Goal: Information Seeking & Learning: Learn about a topic

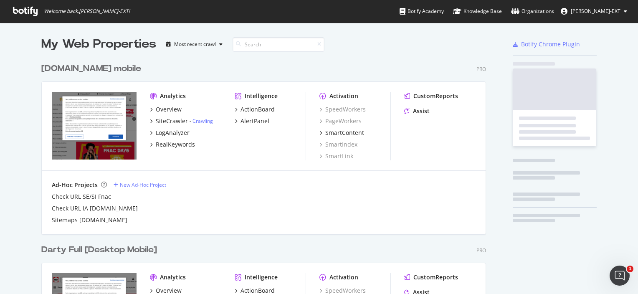
scroll to position [567, 445]
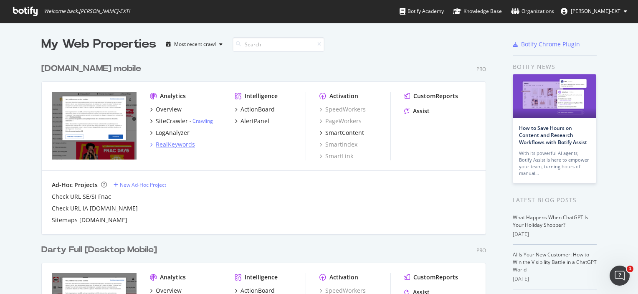
click at [169, 147] on div "RealKeywords" at bounding box center [175, 144] width 39 height 8
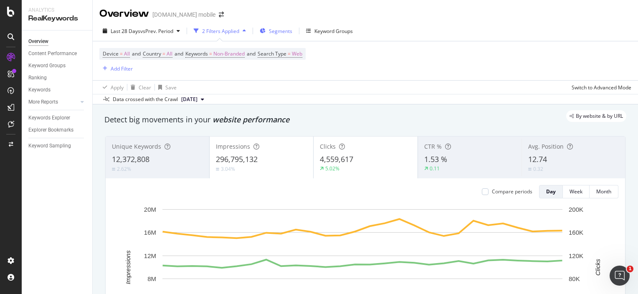
click at [278, 33] on span "Segments" at bounding box center [280, 31] width 23 height 7
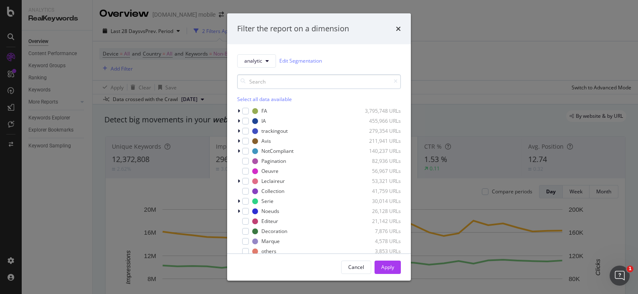
click at [334, 81] on input "modal" at bounding box center [319, 81] width 164 height 15
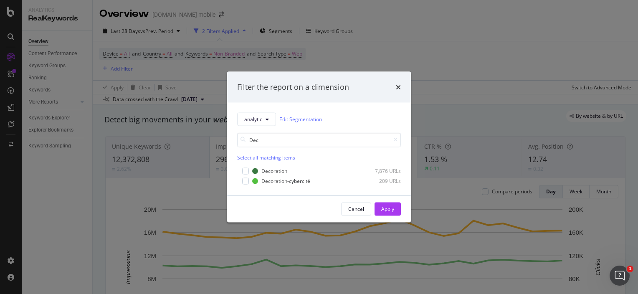
type input "Dec"
click at [397, 139] on icon "modal" at bounding box center [396, 139] width 4 height 5
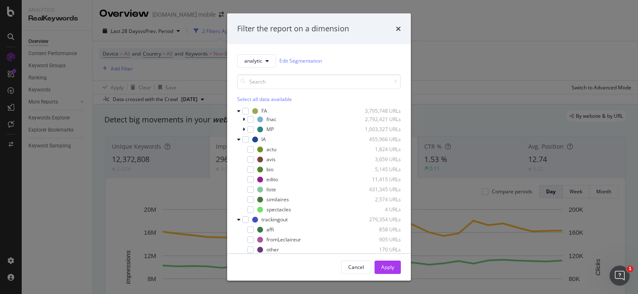
click at [445, 99] on div "Filter the report on a dimension analytic Edit Segmentation Select all data ava…" at bounding box center [319, 147] width 638 height 294
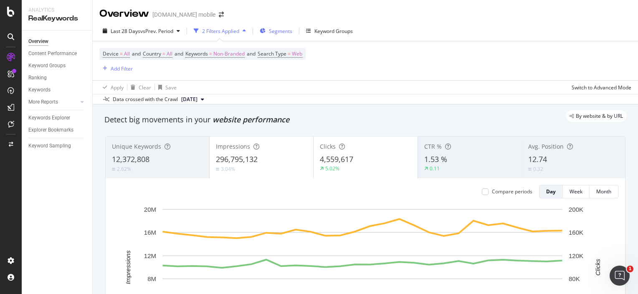
click at [291, 30] on span "Segments" at bounding box center [280, 31] width 23 height 7
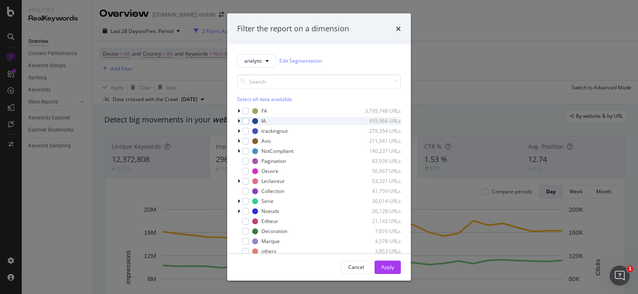
click at [238, 122] on icon "modal" at bounding box center [239, 121] width 3 height 5
click at [239, 123] on icon "modal" at bounding box center [238, 121] width 3 height 5
click at [443, 39] on div "Filter the report on a dimension analytic Edit Segmentation Select all data ava…" at bounding box center [319, 147] width 638 height 294
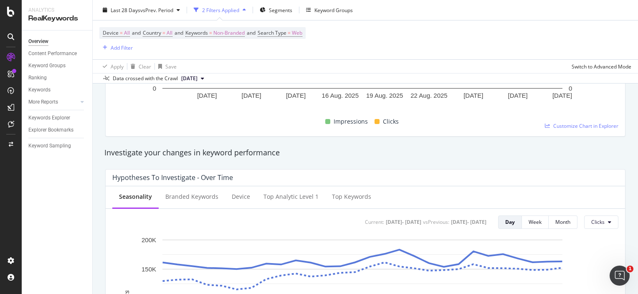
scroll to position [245, 0]
